Goal: Information Seeking & Learning: Understand process/instructions

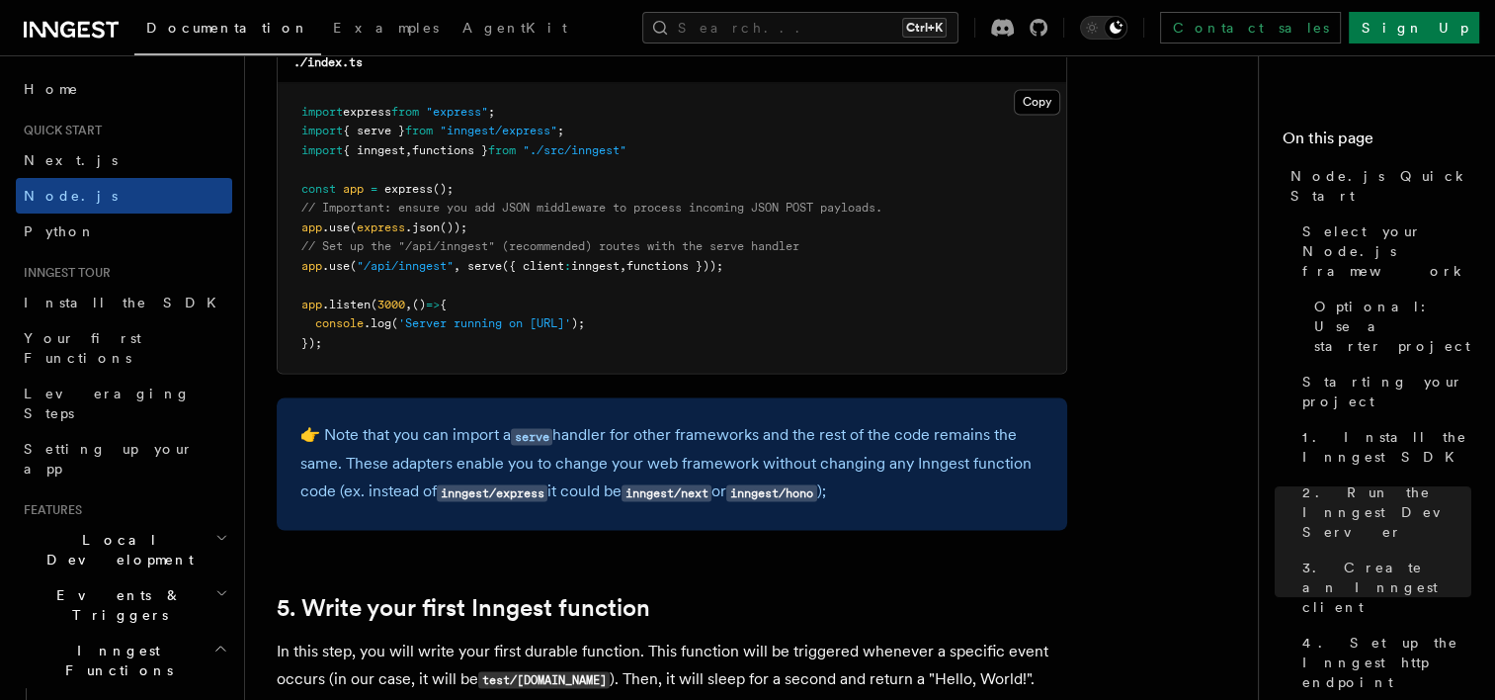
drag, startPoint x: 788, startPoint y: 265, endPoint x: 265, endPoint y: 251, distance: 523.0
copy code "// Set up the "/api/inngest" (recommended) routes with the serve handler app .u…"
click at [716, 299] on pre "import express from "express" ; import { serve } from "inngest/express" ; impor…" at bounding box center [672, 228] width 789 height 291
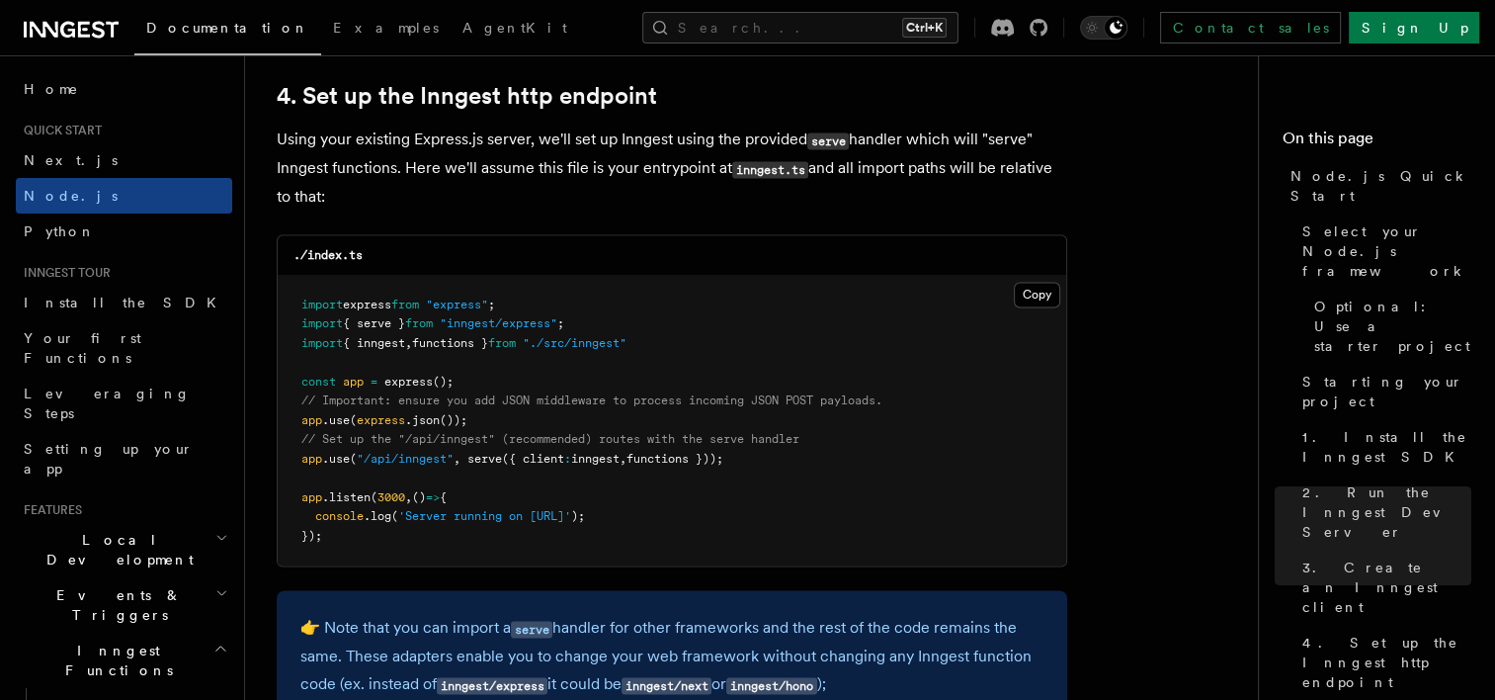
scroll to position [2995, 0]
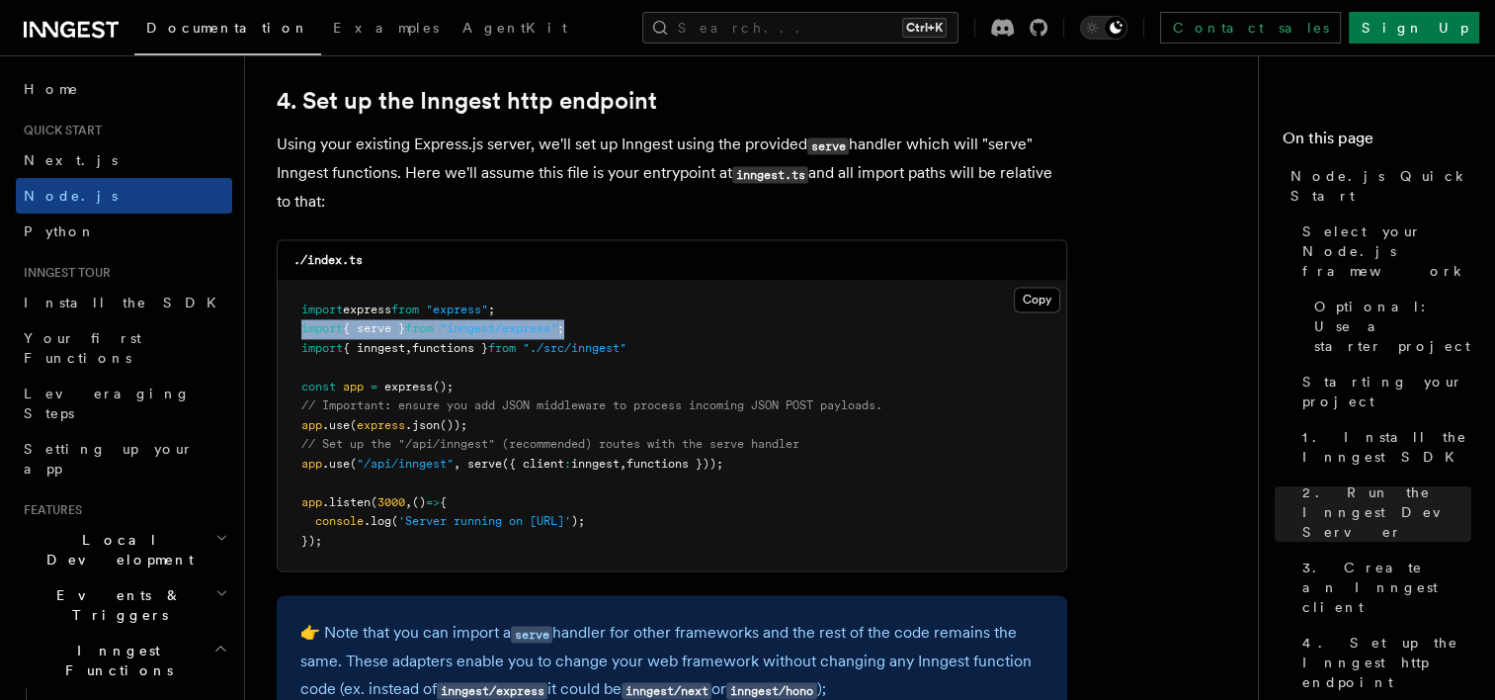
drag, startPoint x: 628, startPoint y: 328, endPoint x: 295, endPoint y: 321, distance: 332.1
click at [295, 321] on pre "import express from "express" ; import { serve } from "inngest/express" ; impor…" at bounding box center [672, 426] width 789 height 291
drag, startPoint x: 295, startPoint y: 321, endPoint x: 519, endPoint y: 336, distance: 223.8
click at [519, 335] on span ""inngest/express"" at bounding box center [499, 328] width 118 height 14
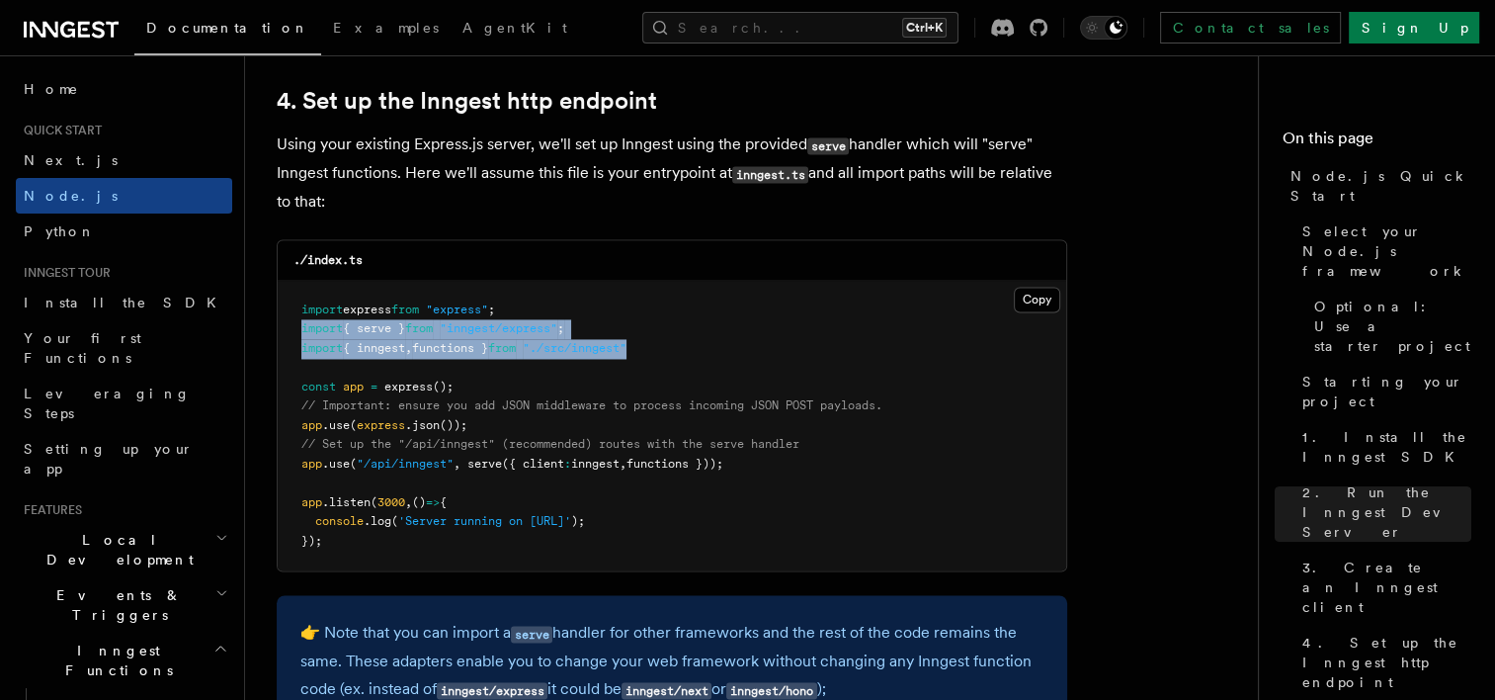
drag, startPoint x: 664, startPoint y: 355, endPoint x: 279, endPoint y: 331, distance: 386.1
click at [279, 331] on pre "import express from "express" ; import { serve } from "inngest/express" ; impor…" at bounding box center [672, 426] width 789 height 291
copy code "import { serve } from "inngest/express" ; import { inngest , functions } from "…"
click at [687, 344] on pre "import express from "express" ; import { serve } from "inngest/express" ; impor…" at bounding box center [672, 426] width 789 height 291
